Goal: Transaction & Acquisition: Purchase product/service

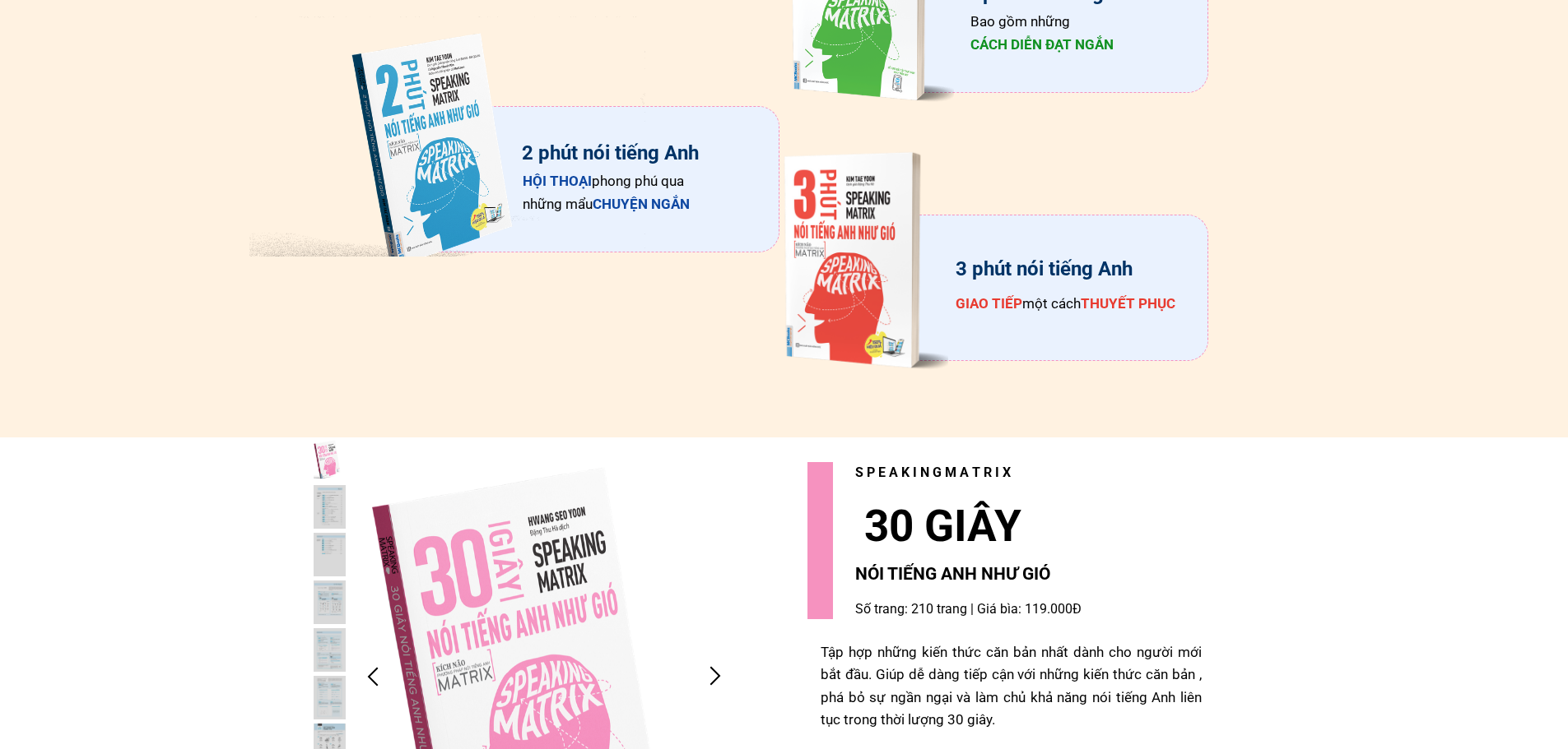
scroll to position [3291, 0]
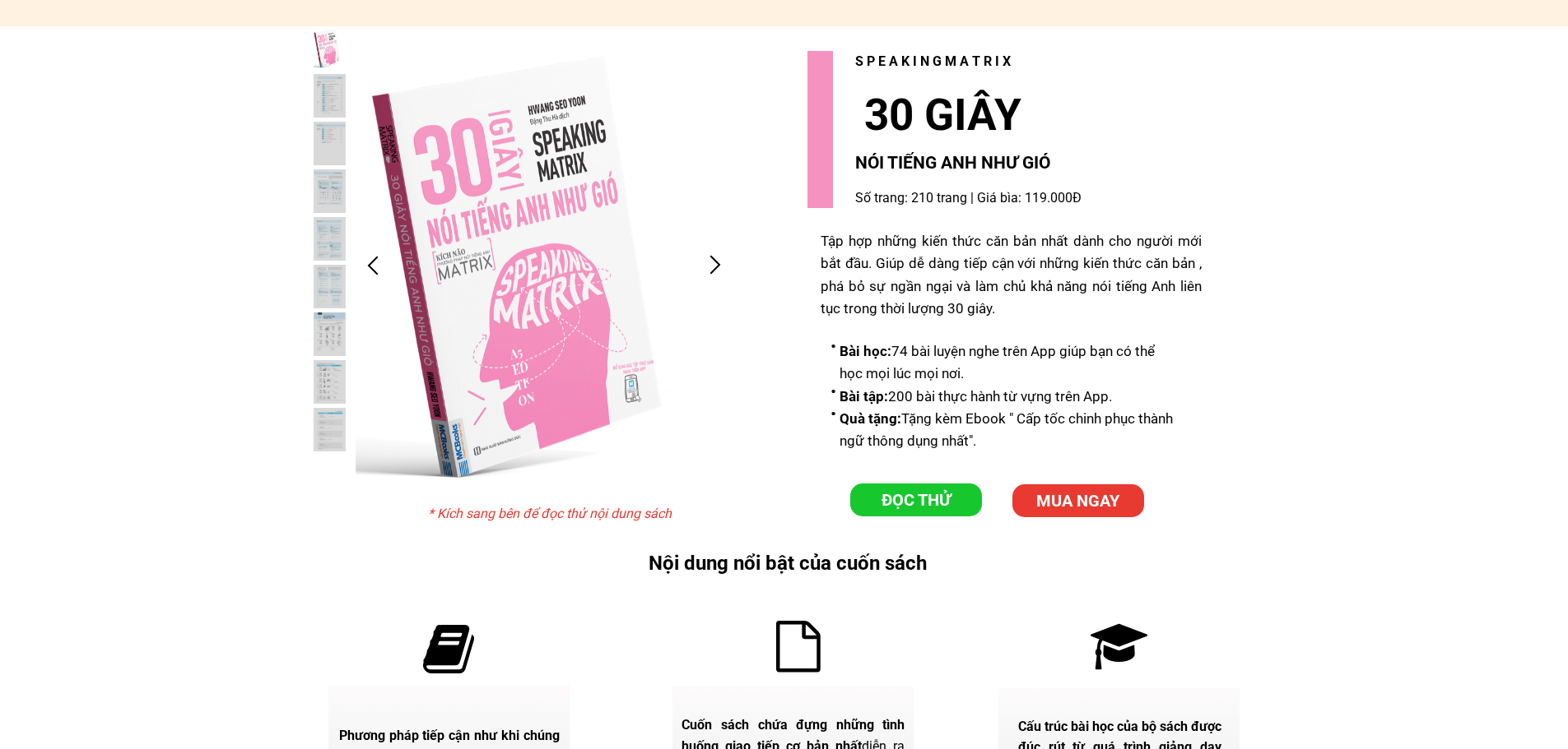
click at [969, 511] on p "ĐỌC THỬ" at bounding box center [916, 500] width 132 height 32
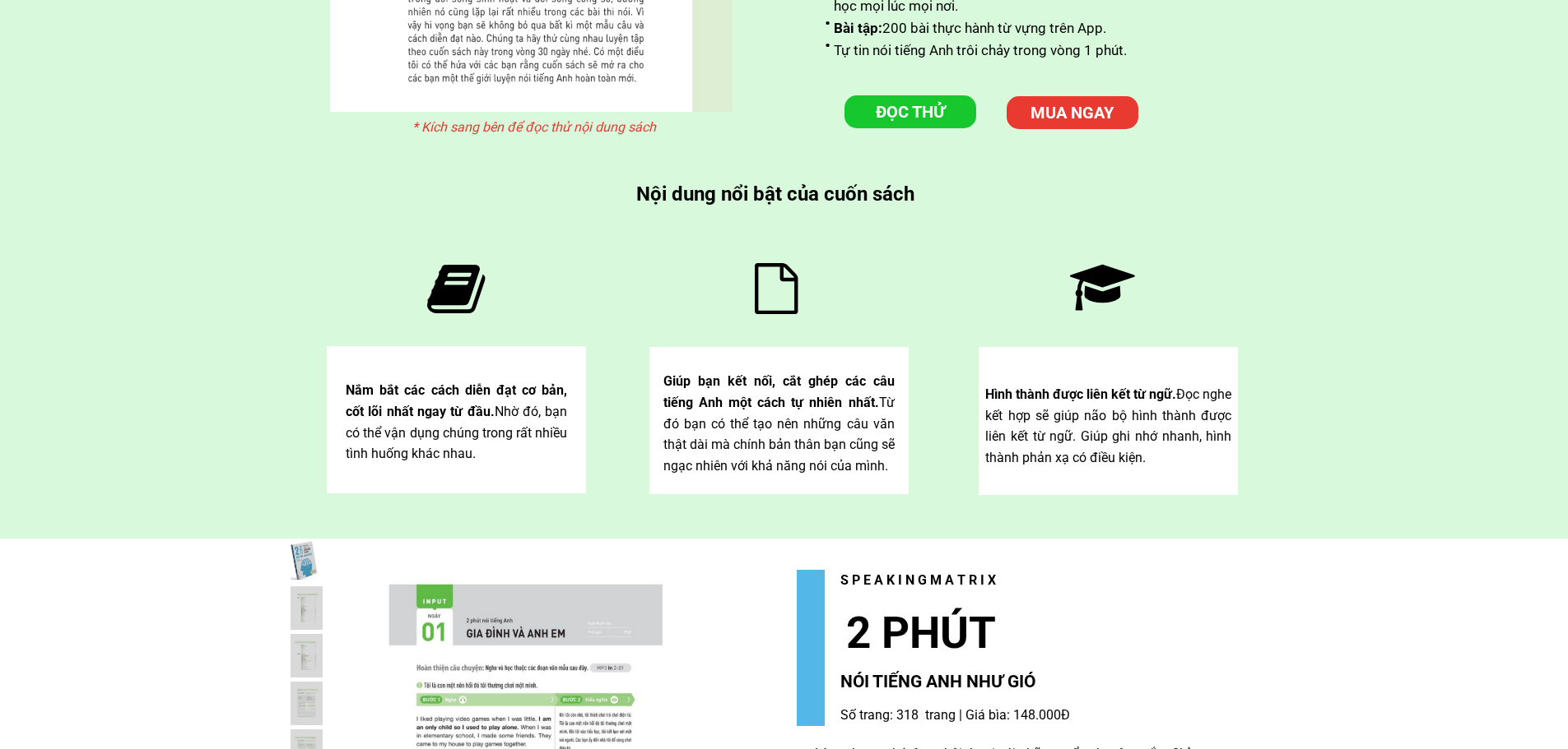
scroll to position [5019, 0]
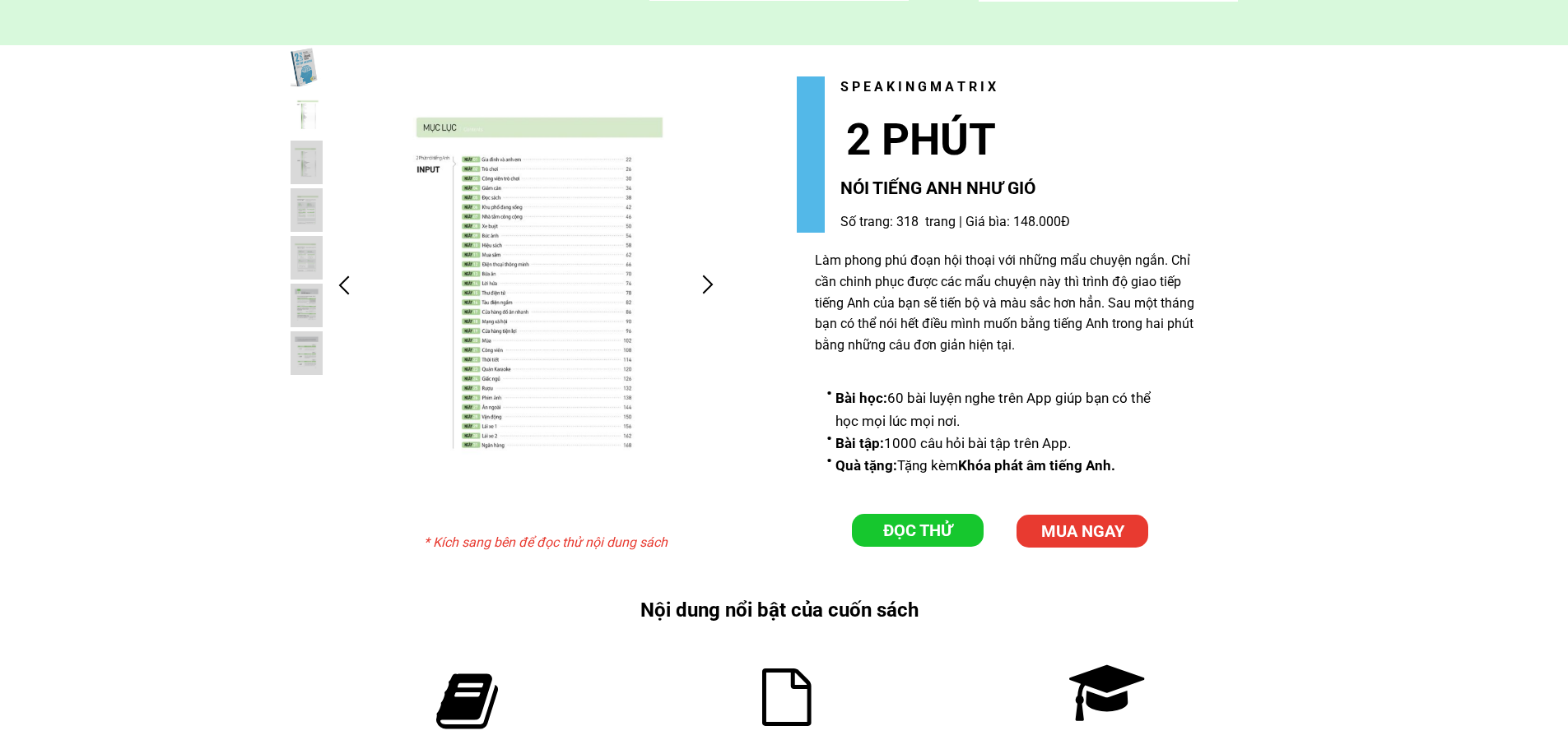
click at [921, 529] on p "ĐỌC THỬ" at bounding box center [917, 531] width 132 height 32
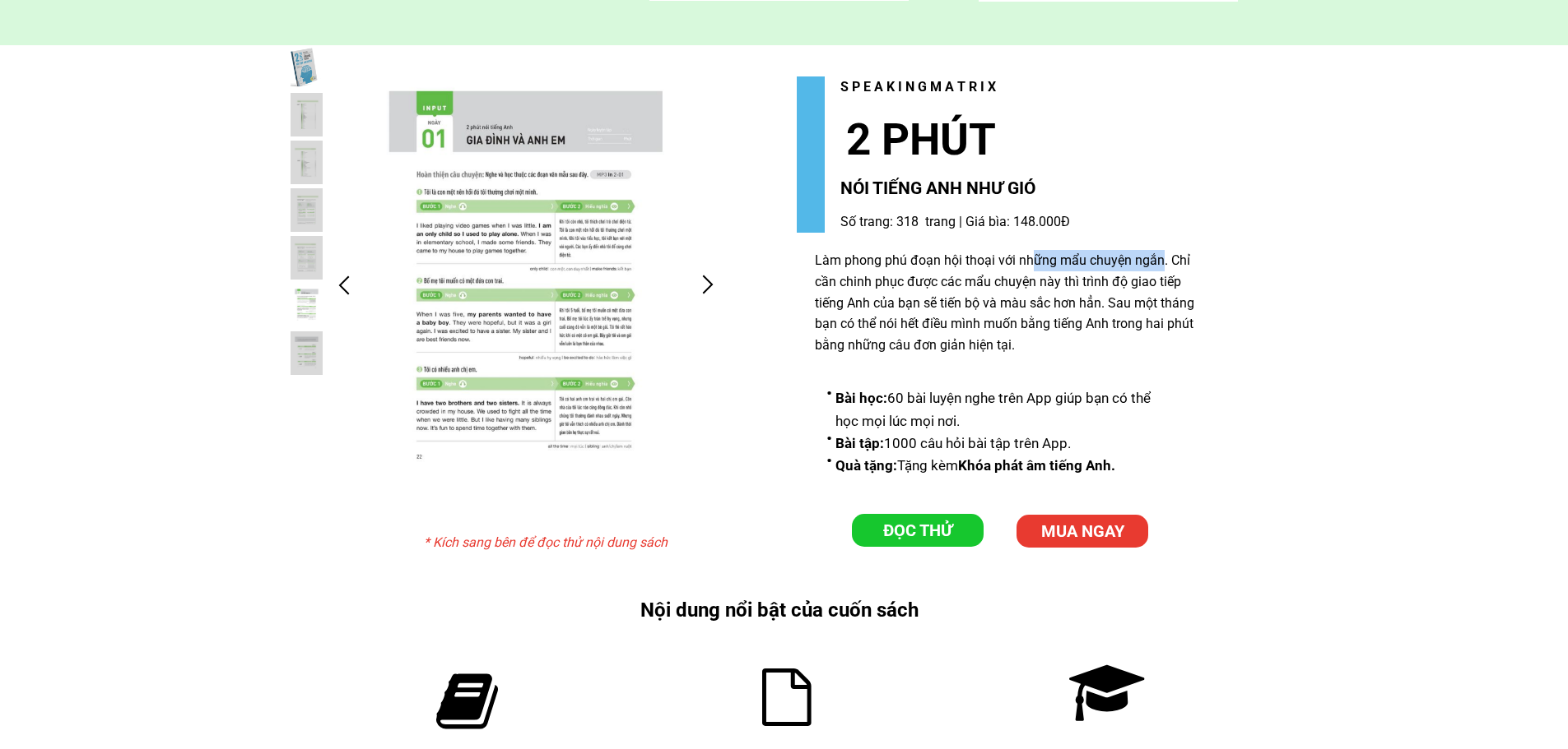
drag, startPoint x: 1032, startPoint y: 266, endPoint x: 1161, endPoint y: 260, distance: 129.1
click at [1161, 260] on div "Làm phong phú đoạn hội thoại với những mẩu chuyện ngắn. Chỉ cần chinh phục được…" at bounding box center [1009, 302] width 387 height 105
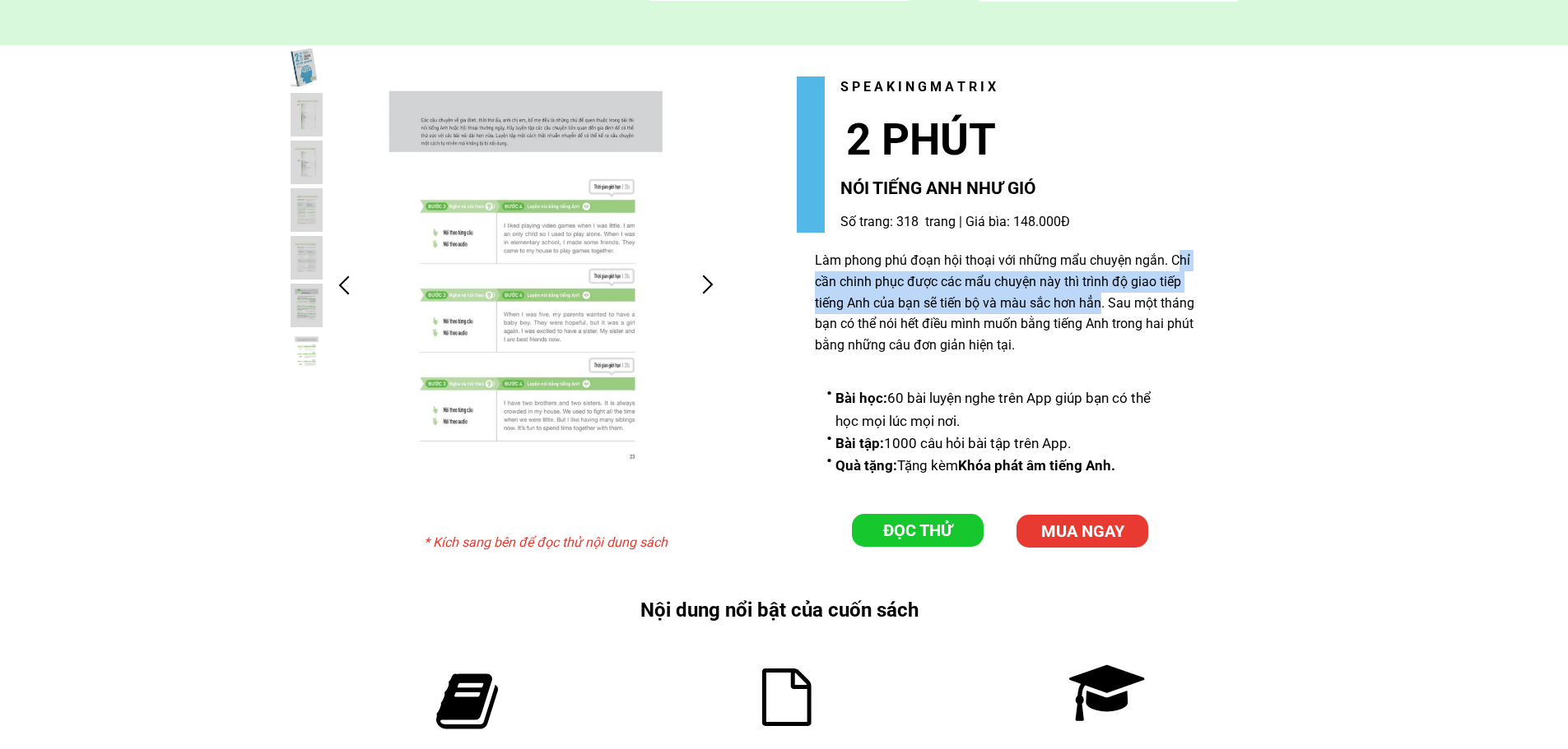
drag, startPoint x: 1179, startPoint y: 258, endPoint x: 1097, endPoint y: 296, distance: 90.4
click at [1097, 296] on div "Làm phong phú đoạn hội thoại với những mẩu chuyện ngắn. Chỉ cần chinh phục được…" at bounding box center [1009, 302] width 387 height 105
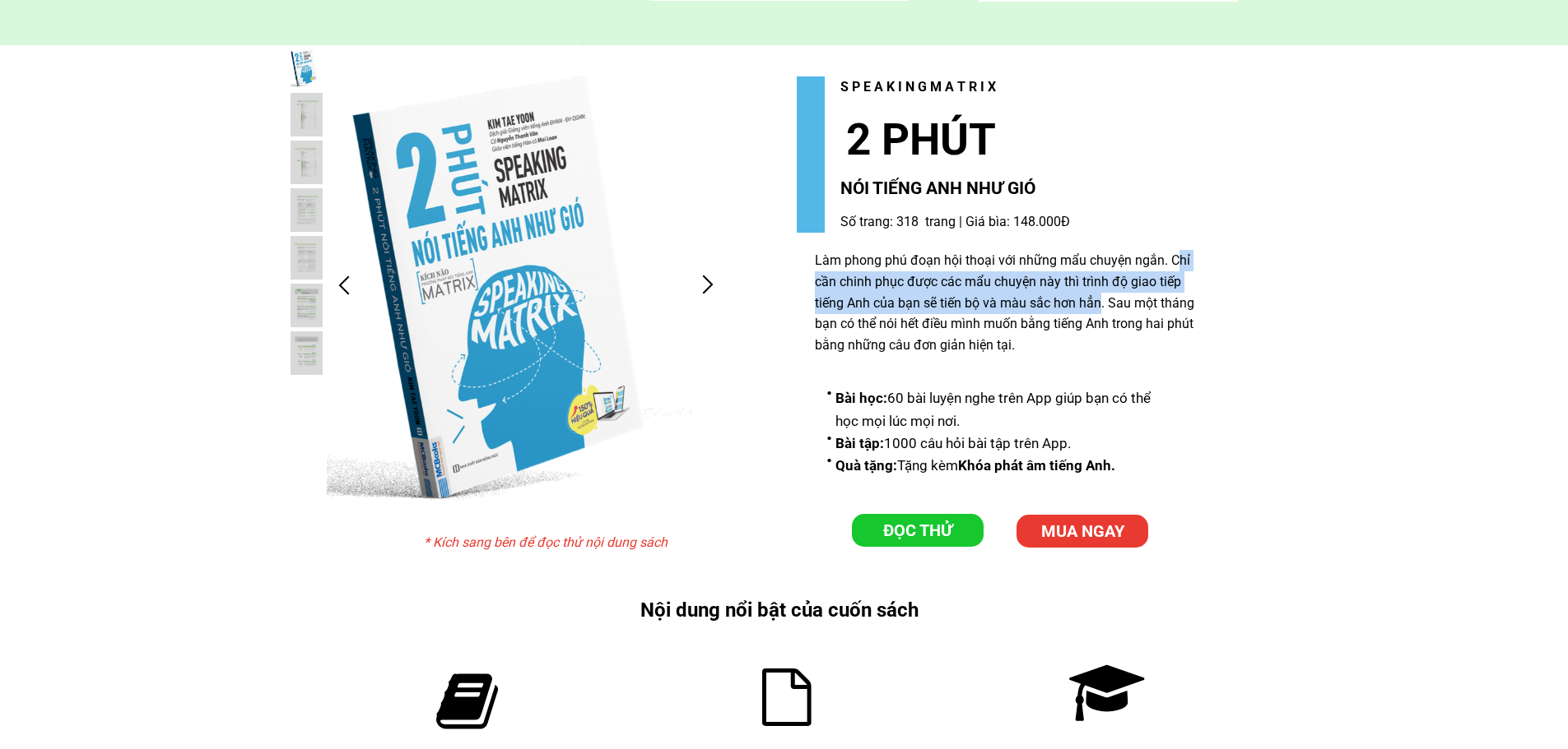
drag, startPoint x: 1158, startPoint y: 302, endPoint x: 1038, endPoint y: 351, distance: 129.6
click at [1038, 351] on div "Làm phong phú đoạn hội thoại với những mẩu chuyện ngắn. Chỉ cần chinh phục được…" at bounding box center [1009, 302] width 387 height 105
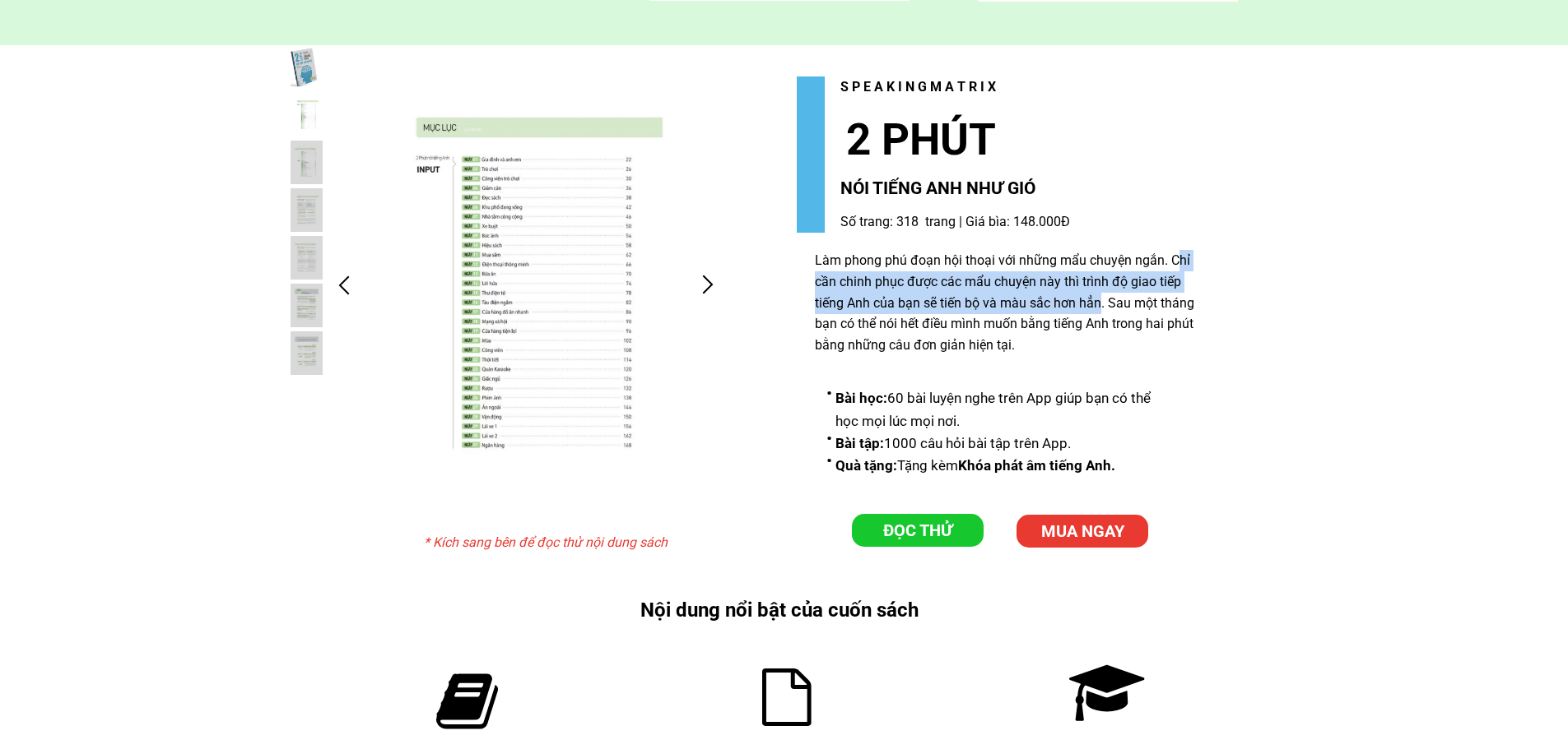
drag, startPoint x: 921, startPoint y: 400, endPoint x: 1047, endPoint y: 423, distance: 128.1
click at [1047, 423] on li "Bài học: 60 bài luyện nghe trên App giúp bạn có thể học mọi lúc mọi nơi." at bounding box center [1000, 409] width 348 height 45
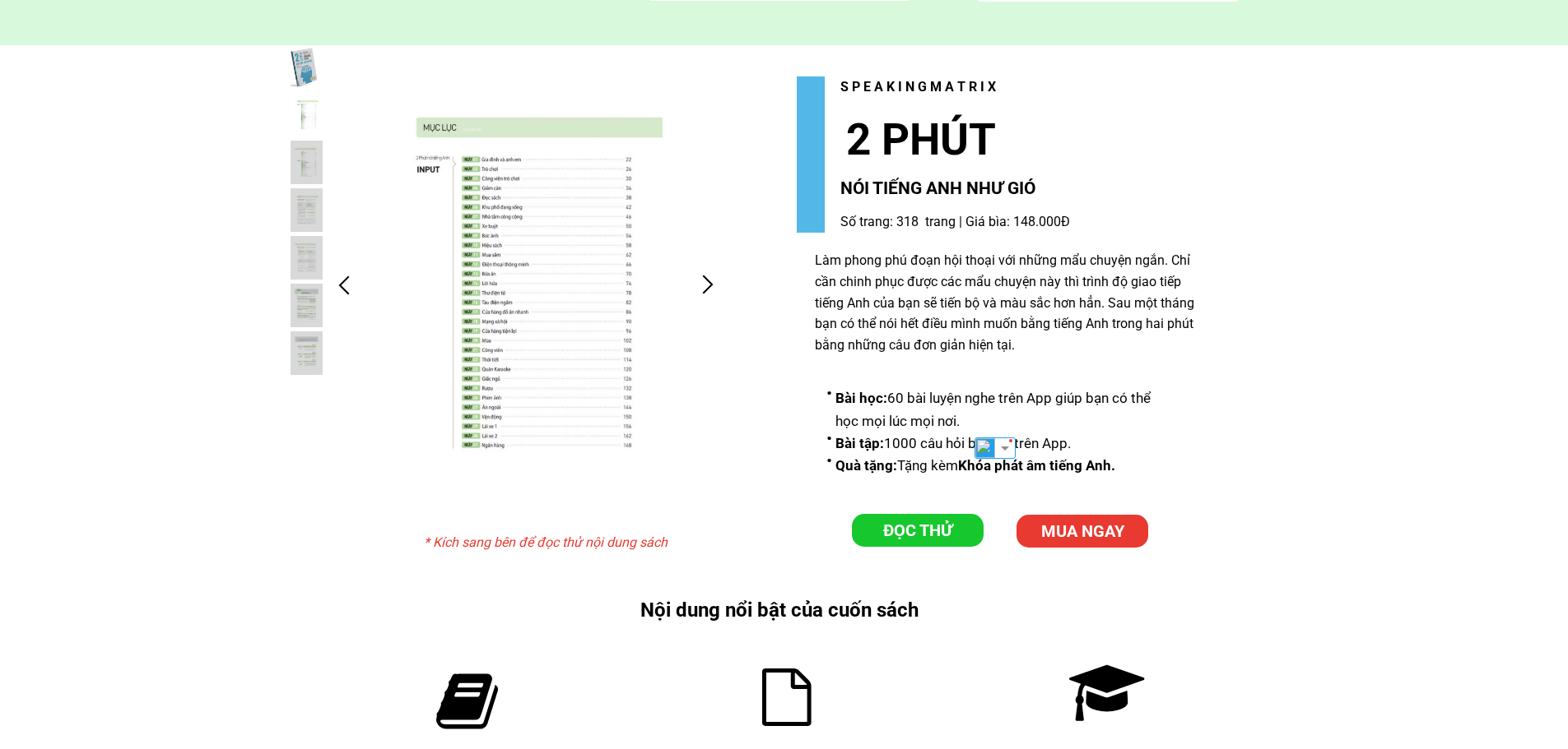
click at [893, 444] on li "Bài tập: 1000 câu hỏi bài tập trên App." at bounding box center [1000, 444] width 348 height 22
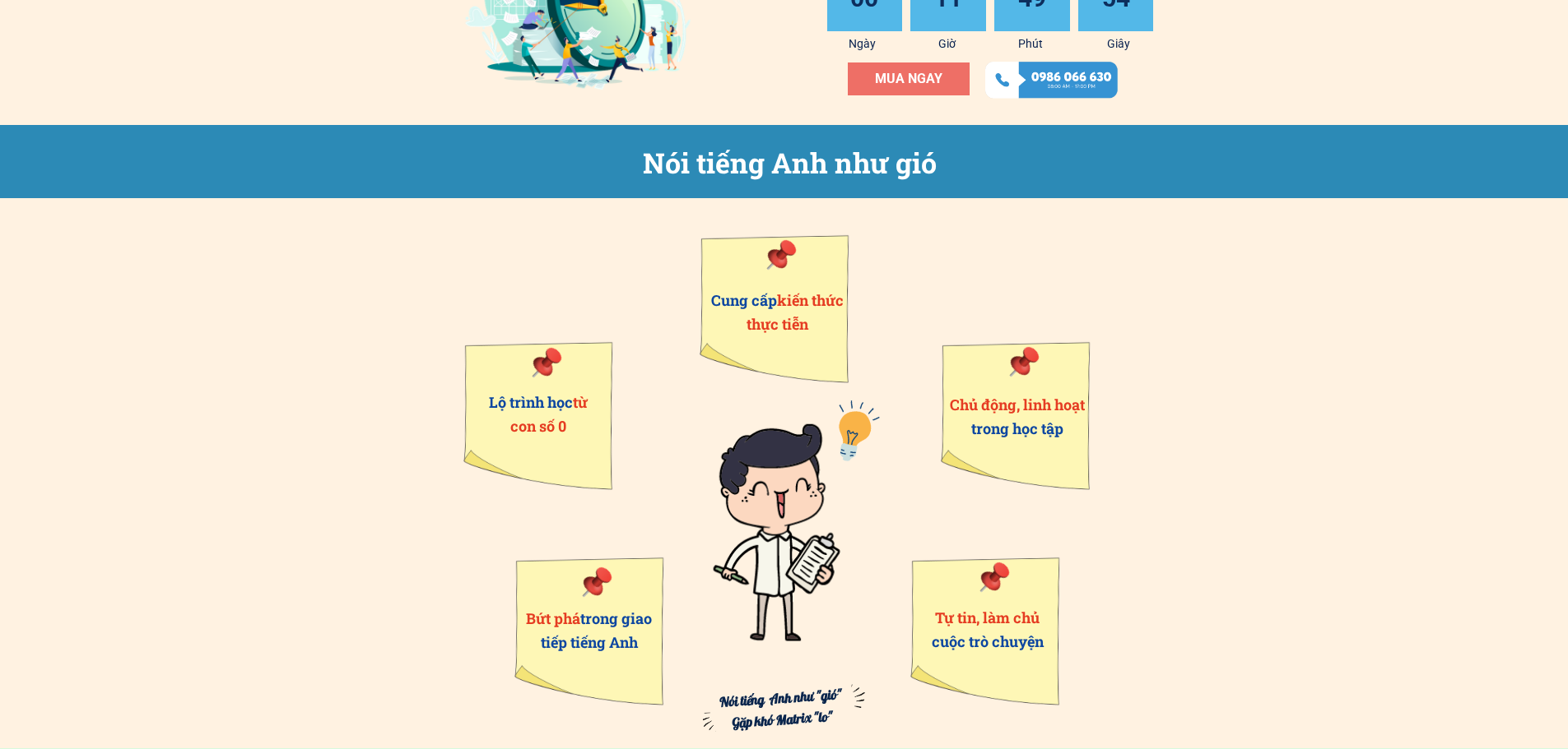
scroll to position [493, 0]
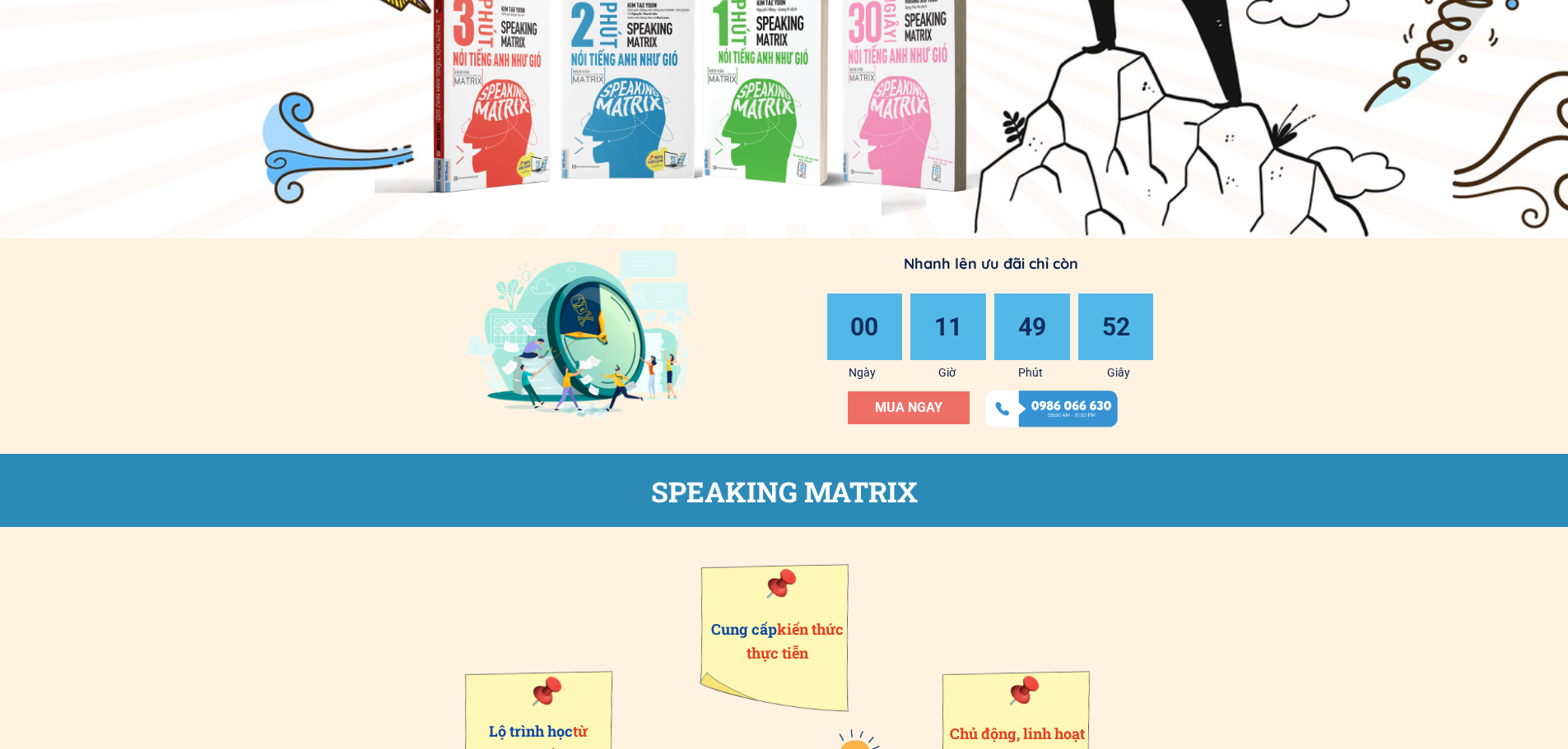
click at [920, 395] on p "MUA NGAY" at bounding box center [909, 407] width 122 height 32
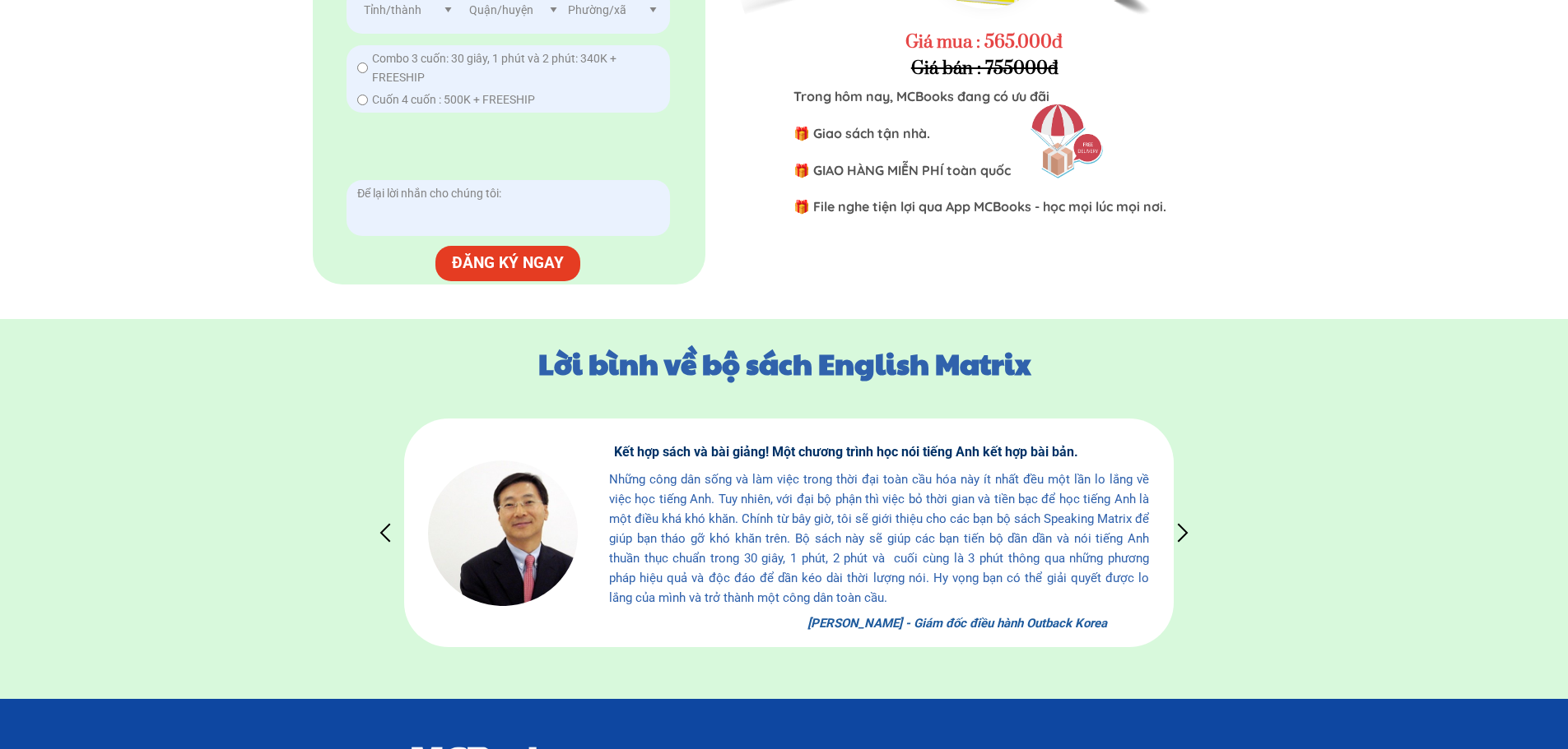
scroll to position [7776, 0]
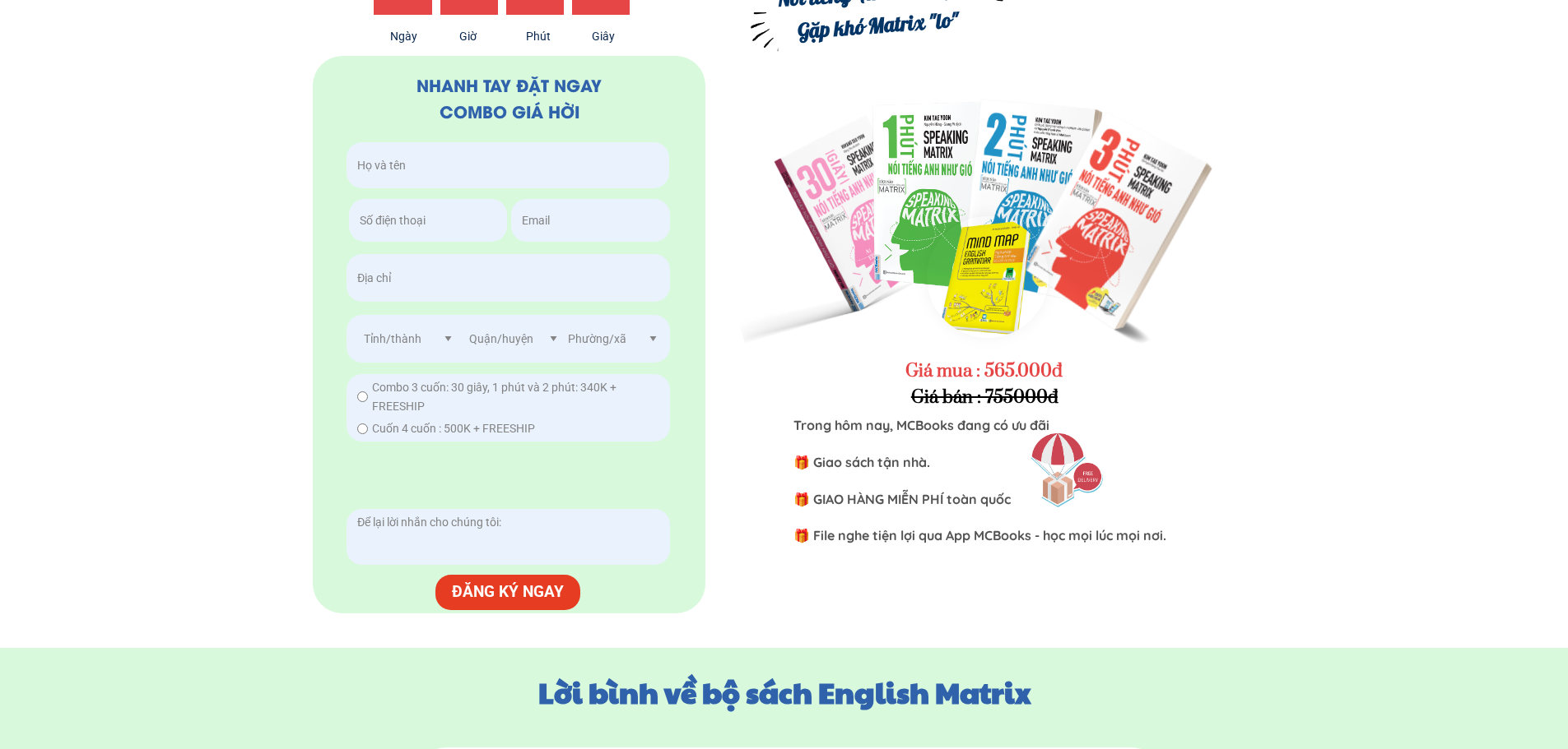
click at [361, 433] on input "radio" at bounding box center [362, 428] width 10 height 10
radio input "true"
click at [368, 399] on div "Combo 3 cuốn: 30 giây, 1 phút và 2 phút: 340K + FREESHIP" at bounding box center [504, 397] width 294 height 37
click at [368, 393] on div "Combo 3 cuốn: 30 giây, 1 phút và 2 phút: 340K + FREESHIP" at bounding box center [504, 397] width 294 height 37
click at [357, 403] on input "radio" at bounding box center [362, 396] width 10 height 10
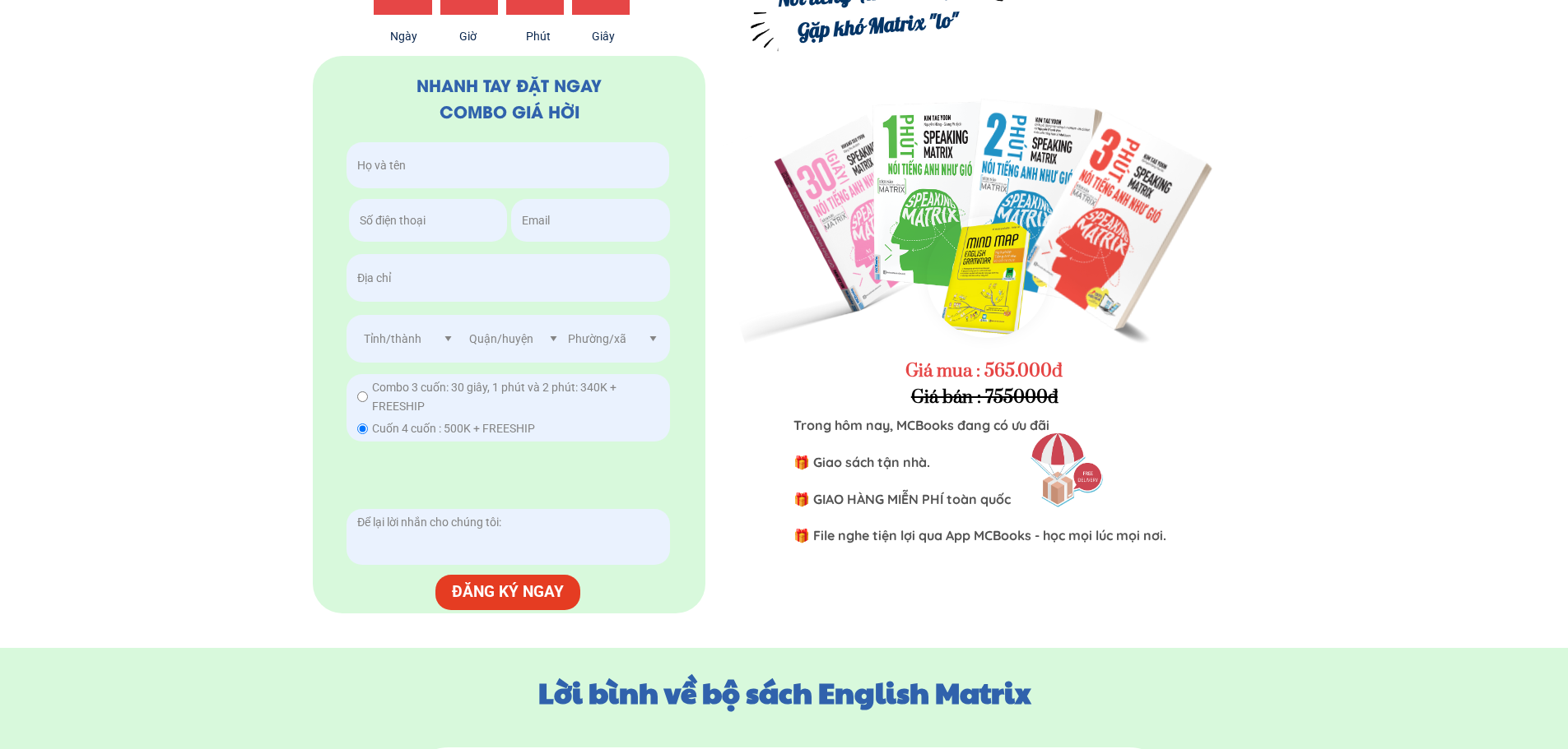
radio input "true"
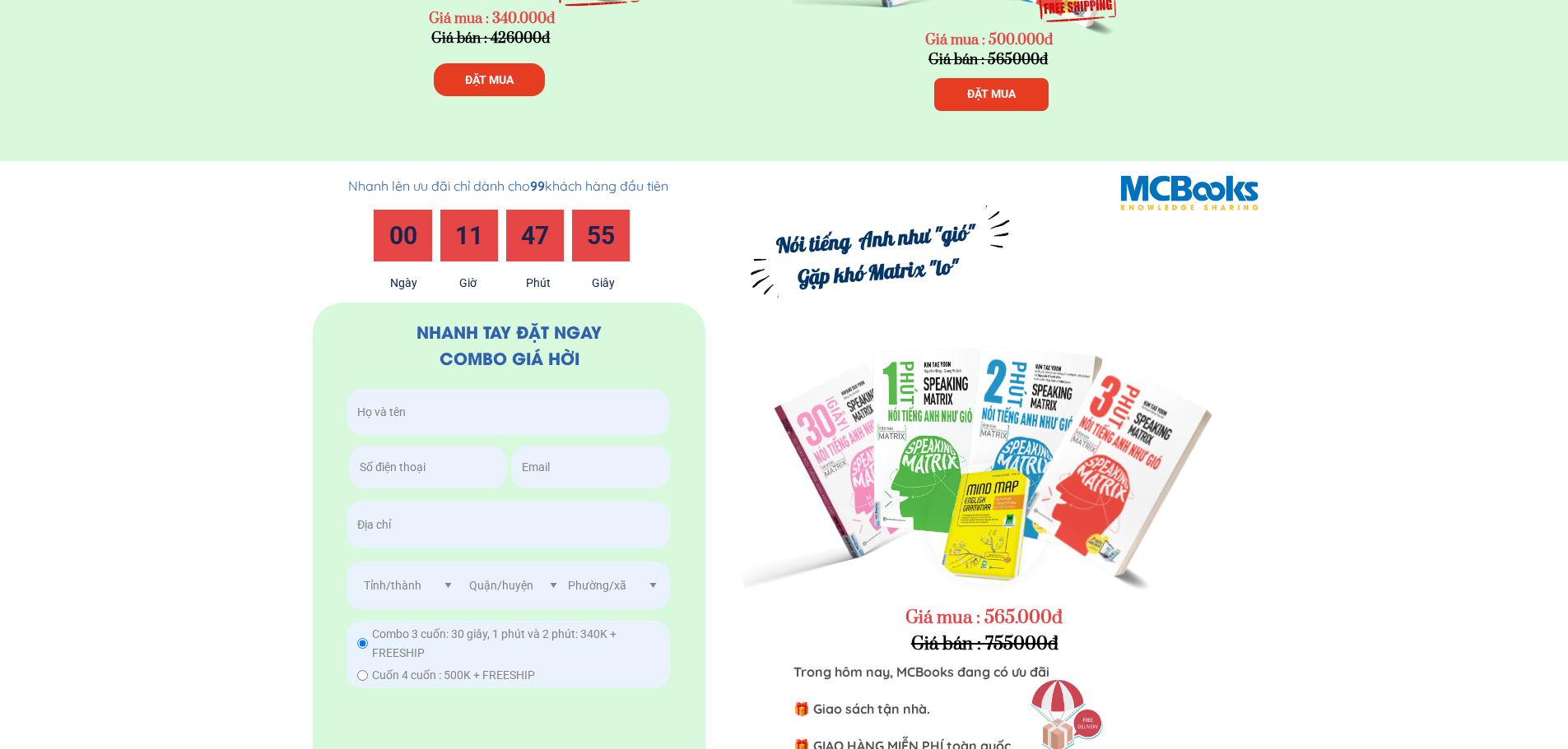
scroll to position [7036, 0]
